Goal: Task Accomplishment & Management: Use online tool/utility

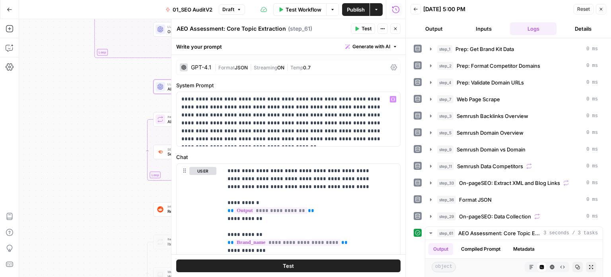
click at [358, 139] on p "**********" at bounding box center [286, 119] width 208 height 48
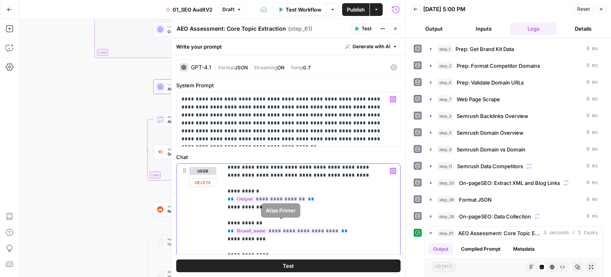
scroll to position [16, 0]
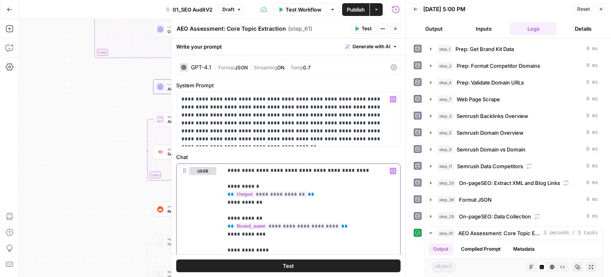
drag, startPoint x: 280, startPoint y: 168, endPoint x: 288, endPoint y: 255, distance: 87.1
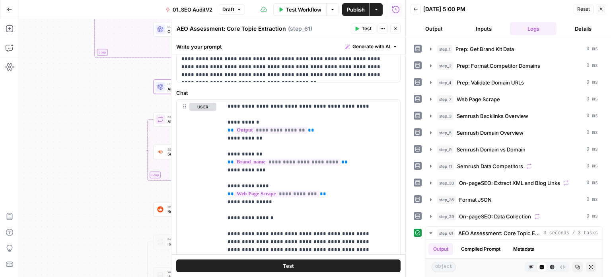
scroll to position [275, 0]
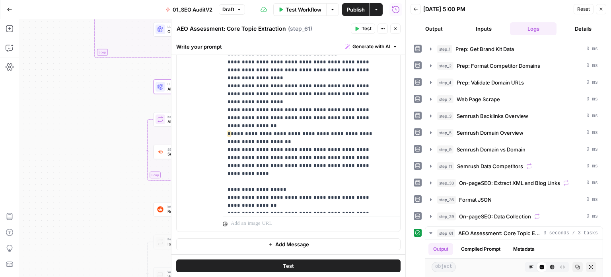
drag, startPoint x: 365, startPoint y: 153, endPoint x: 367, endPoint y: 242, distance: 88.8
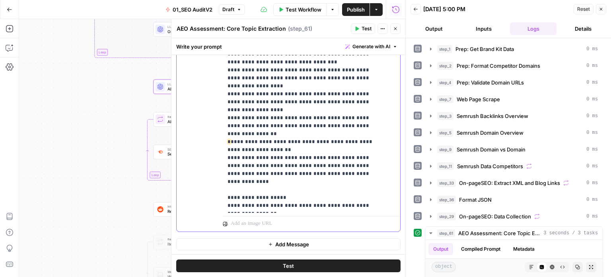
scroll to position [0, 0]
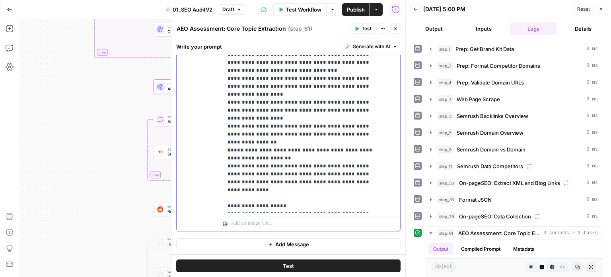
drag, startPoint x: 348, startPoint y: 206, endPoint x: 349, endPoint y: 122, distance: 84.4
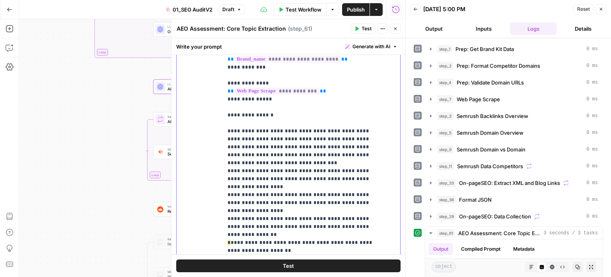
drag, startPoint x: 351, startPoint y: 116, endPoint x: 358, endPoint y: 55, distance: 61.8
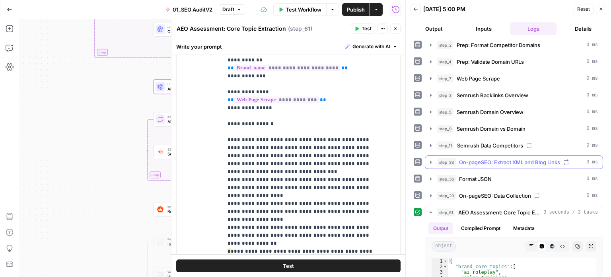
scroll to position [164, 0]
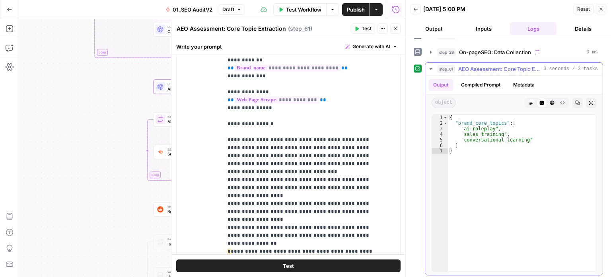
drag, startPoint x: 555, startPoint y: 87, endPoint x: 556, endPoint y: 149, distance: 62.5
click at [600, 6] on button "Close" at bounding box center [601, 9] width 10 height 10
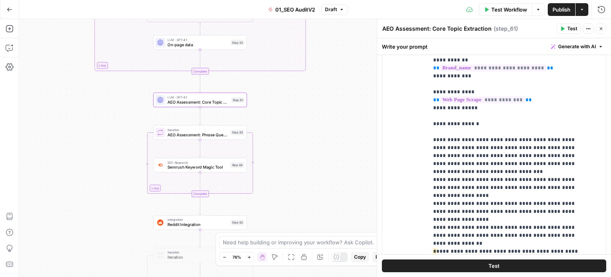
drag, startPoint x: 335, startPoint y: 156, endPoint x: 360, endPoint y: 168, distance: 27.8
click at [360, 168] on div "false false true true Workflow Set Inputs Inputs Workflow Prep: Get Brand Kit D…" at bounding box center [315, 148] width 592 height 258
click at [213, 168] on span "Semrush Keyword Magic Tool" at bounding box center [198, 167] width 61 height 6
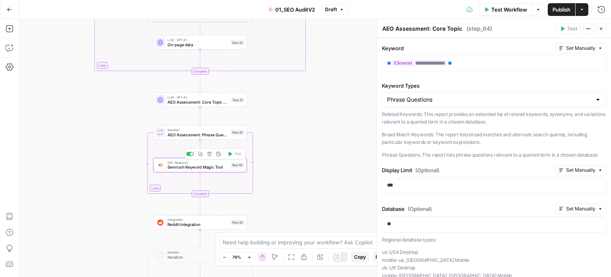
type textarea "Semrush Keyword Magic Tool"
click at [237, 120] on span "Test" at bounding box center [237, 122] width 7 height 6
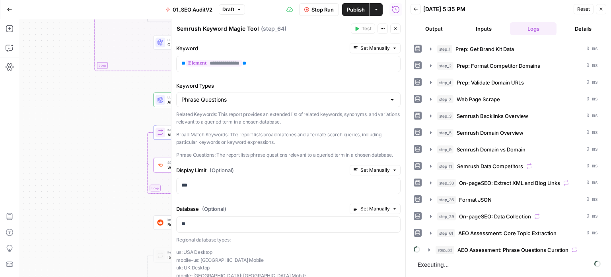
click at [395, 31] on button "Close" at bounding box center [395, 28] width 10 height 10
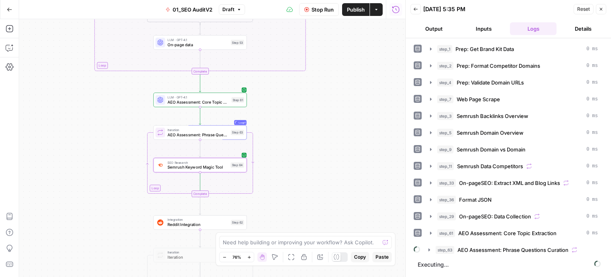
click at [522, 246] on span "AEO Assessment: Phrase Questions Curation" at bounding box center [513, 250] width 111 height 8
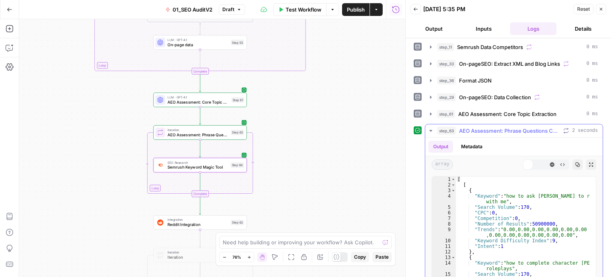
scroll to position [119, 0]
click at [508, 130] on span "AEO Assessment: Phrase Questions Curation" at bounding box center [509, 130] width 101 height 8
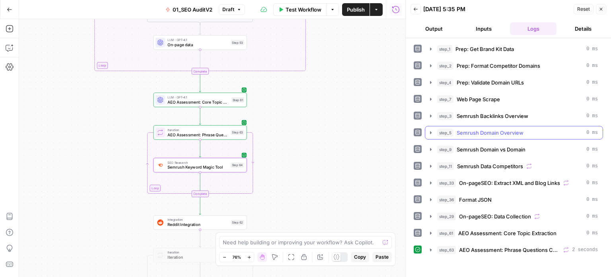
scroll to position [0, 0]
click at [503, 246] on span "AEO Assessment: Phrase Questions Curation" at bounding box center [509, 250] width 101 height 8
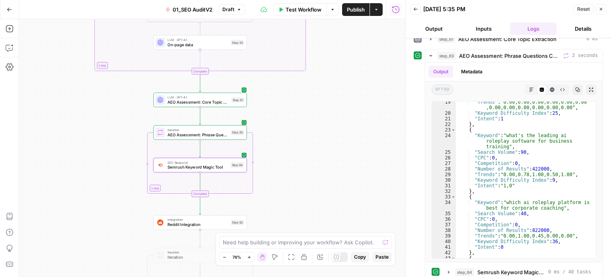
scroll to position [119, 0]
click at [604, 11] on button "Close" at bounding box center [601, 9] width 10 height 10
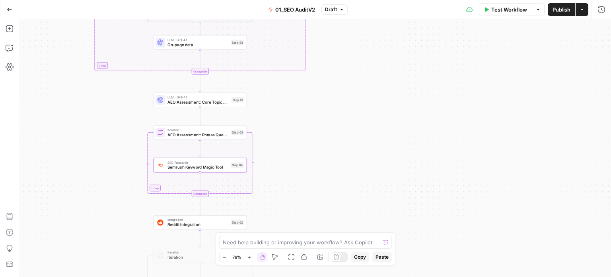
click at [207, 134] on span "AEO Assessment: Phrase Questions Curation" at bounding box center [198, 134] width 61 height 6
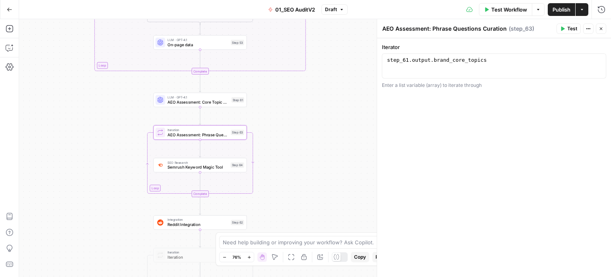
click at [607, 28] on header "AEO Assessment: Phrase Questions Curation AEO Assessment: Phrase Questions Cura…" at bounding box center [494, 28] width 234 height 19
click at [605, 28] on button "Close" at bounding box center [601, 28] width 10 height 10
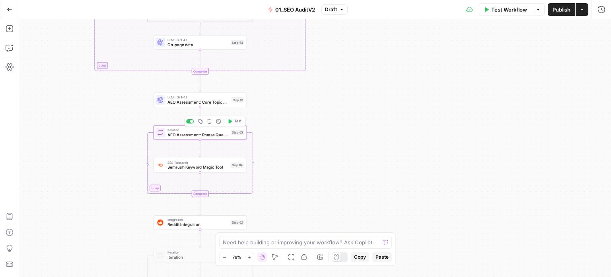
click at [200, 121] on icon "button" at bounding box center [200, 121] width 5 height 5
click at [194, 169] on span "Semrush Keyword Magic Tool" at bounding box center [198, 167] width 61 height 6
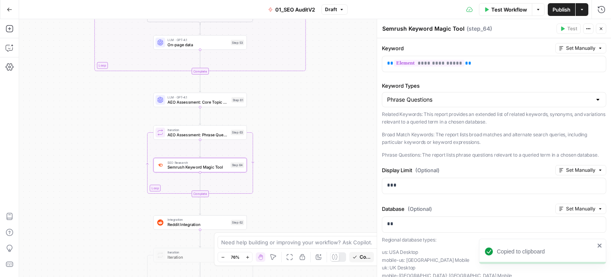
click at [603, 29] on icon "button" at bounding box center [601, 28] width 5 height 5
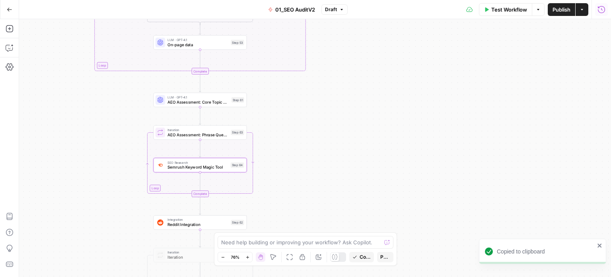
click at [602, 10] on icon "button" at bounding box center [602, 10] width 8 height 8
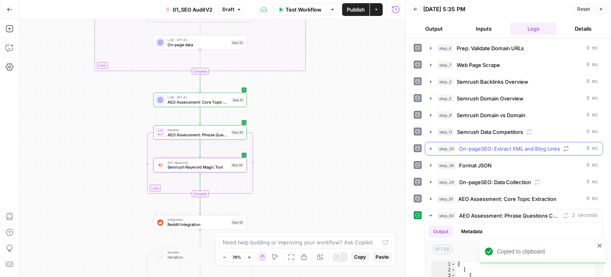
scroll to position [159, 0]
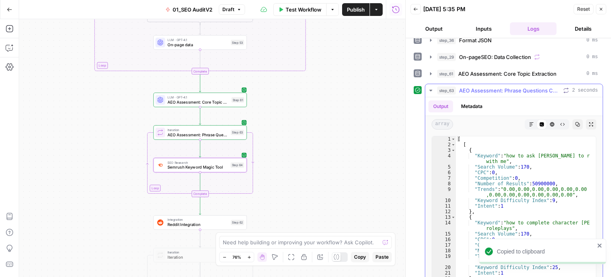
click at [573, 125] on button "Copy" at bounding box center [578, 124] width 10 height 10
click at [551, 89] on span "AEO Assessment: Phrase Questions Curation" at bounding box center [509, 90] width 101 height 8
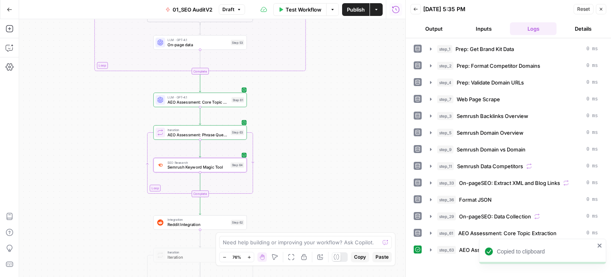
click at [605, 10] on button "Close" at bounding box center [601, 9] width 10 height 10
